Goal: Register for event/course

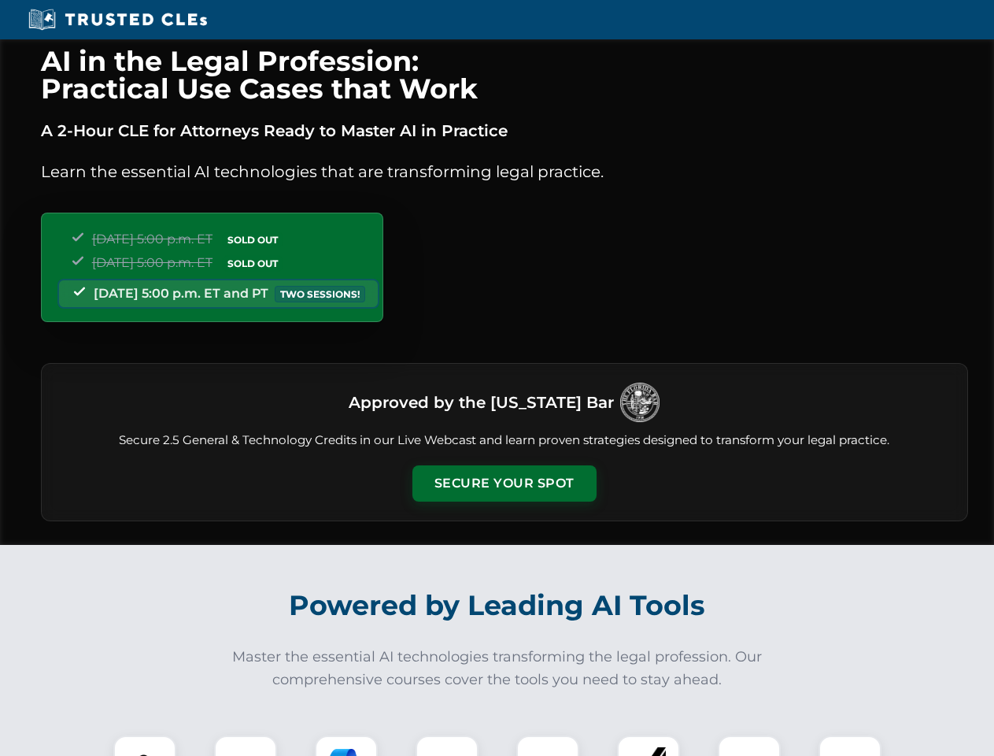
click at [504, 483] on button "Secure Your Spot" at bounding box center [505, 483] width 184 height 36
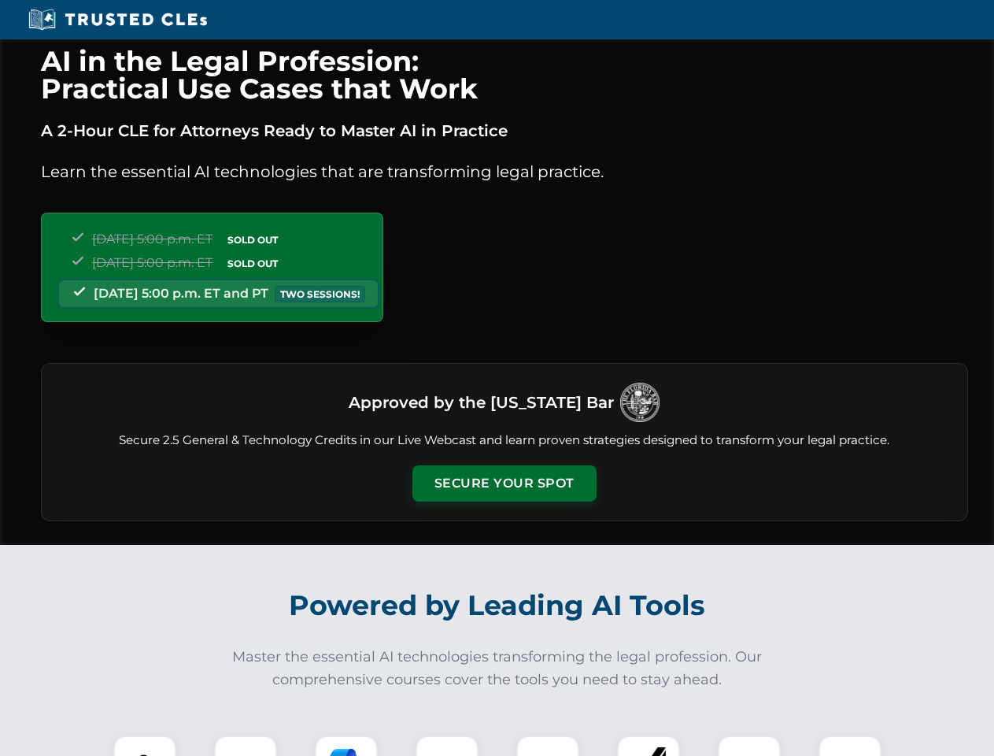
click at [504, 483] on button "Secure Your Spot" at bounding box center [505, 483] width 184 height 36
